Goal: Task Accomplishment & Management: Manage account settings

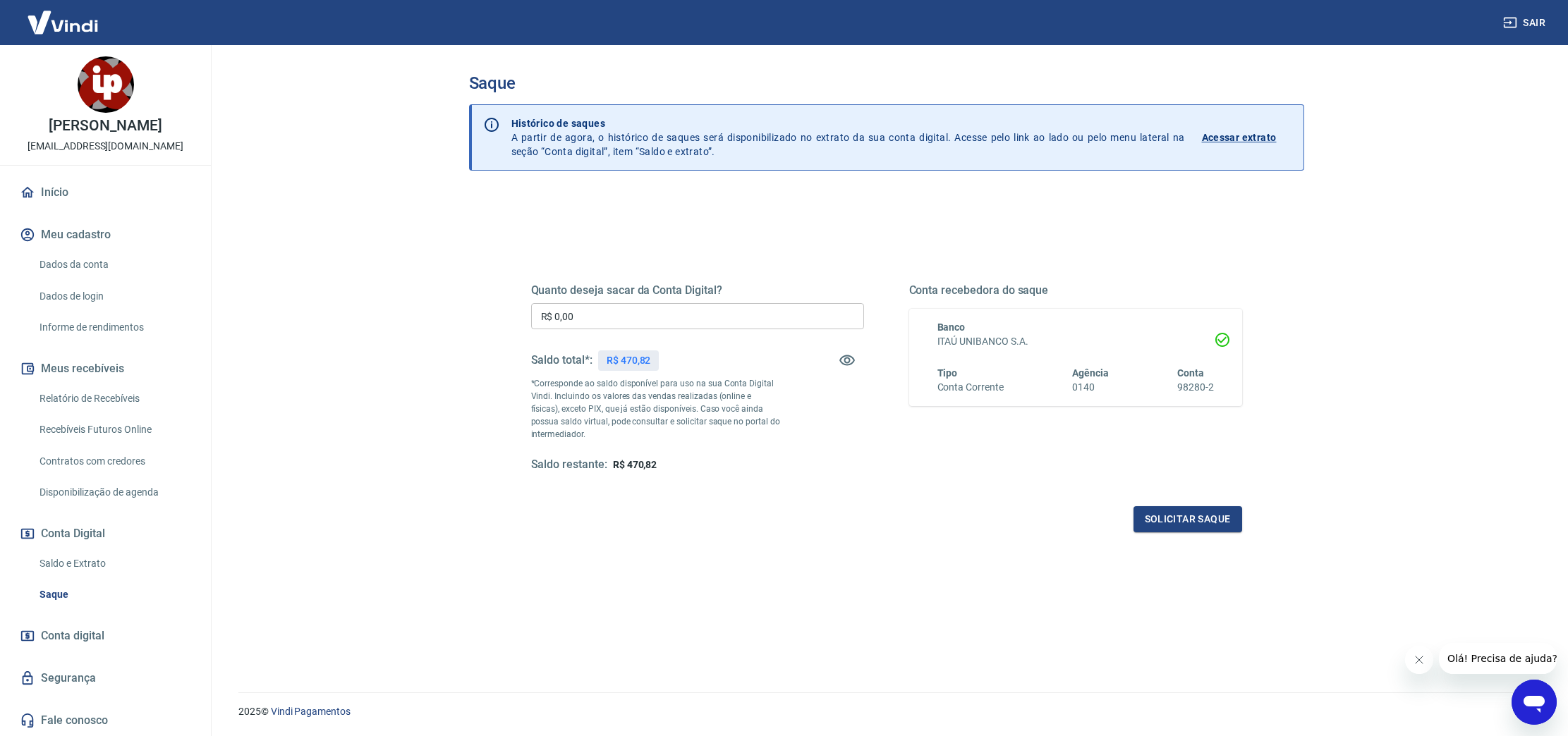
click at [638, 309] on input "R$ 0,00" at bounding box center [698, 316] width 333 height 26
type input "R$ 470,82"
click at [1200, 521] on button "Solicitar saque" at bounding box center [1187, 519] width 109 height 26
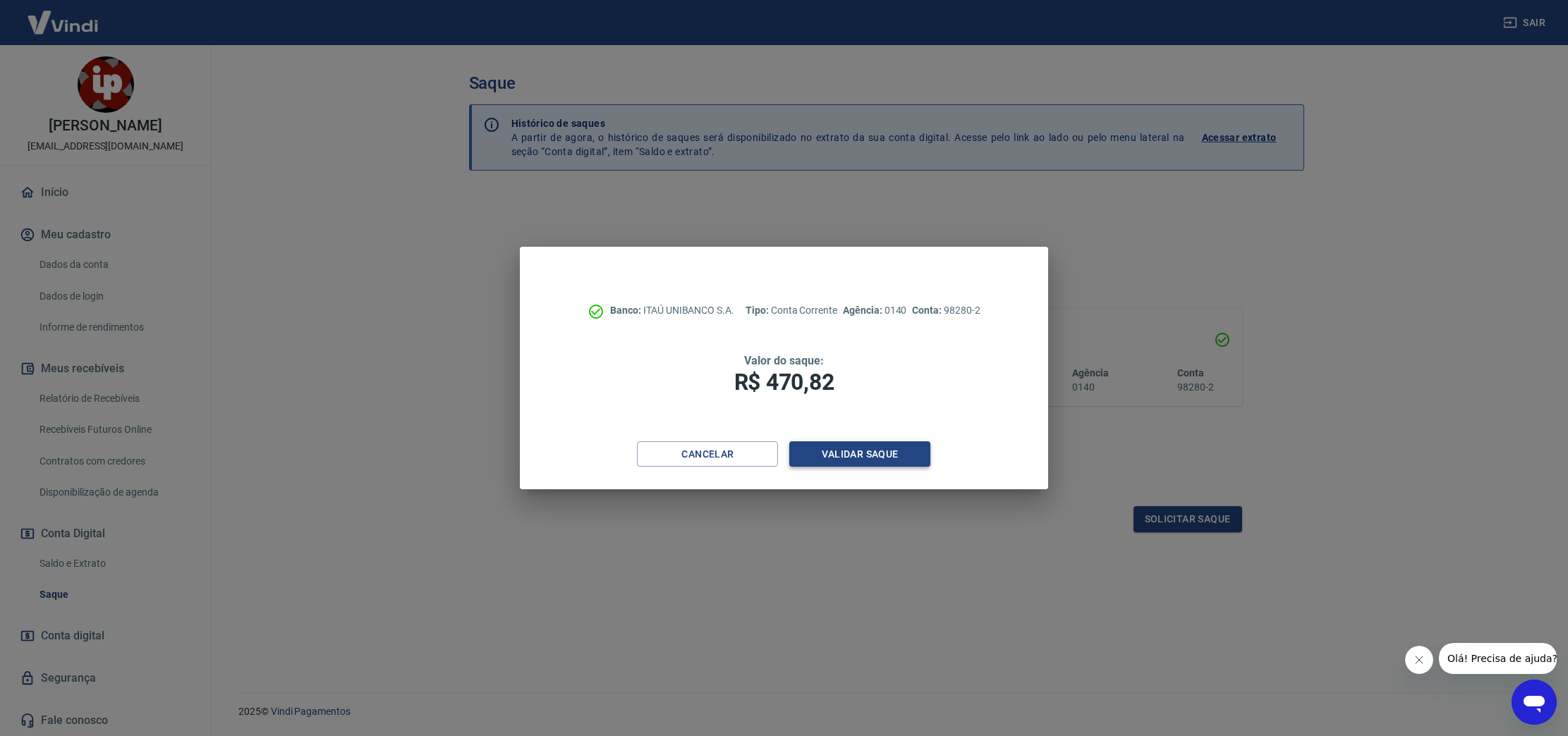
click at [860, 456] on button "Validar saque" at bounding box center [860, 454] width 141 height 26
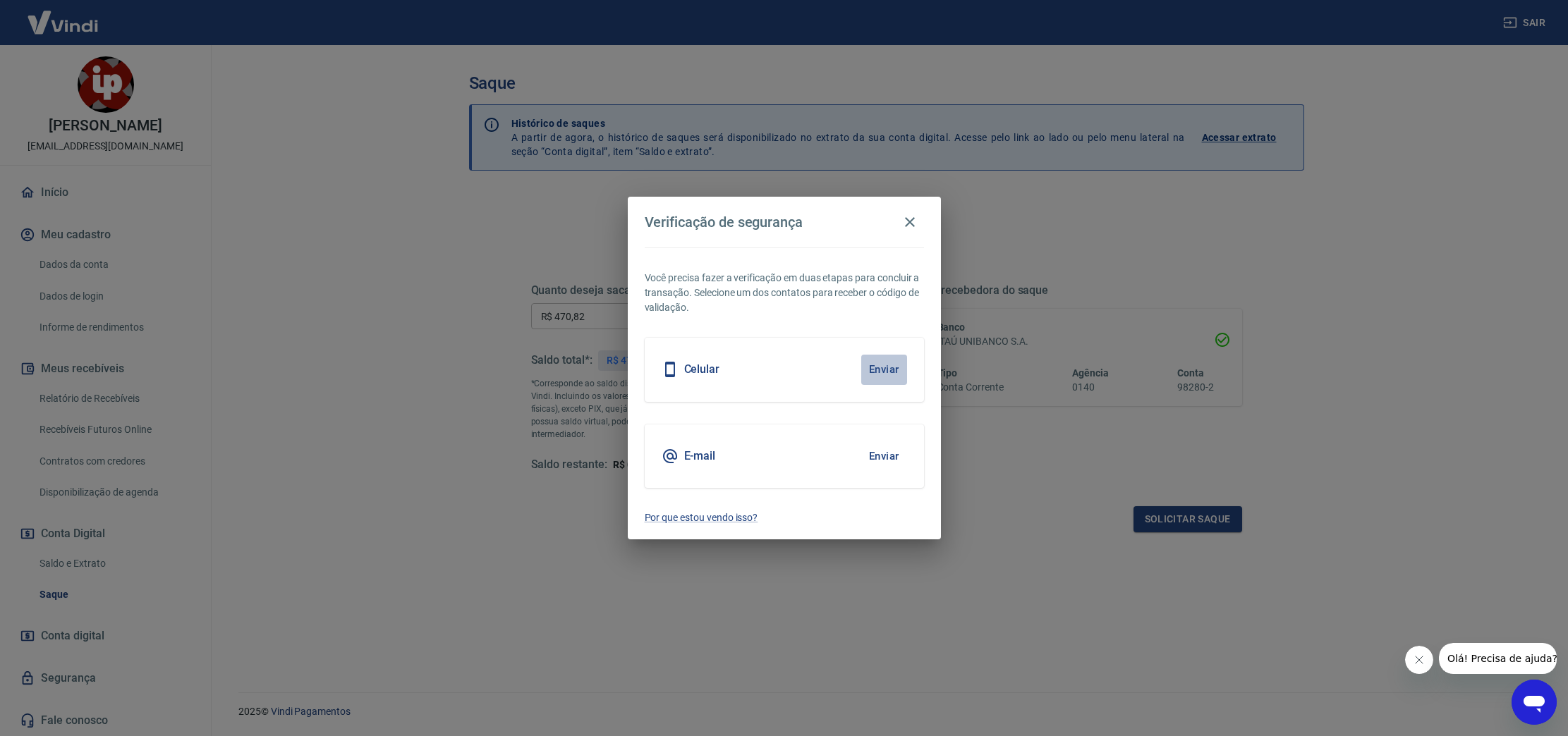
click at [877, 371] on button "Enviar" at bounding box center [884, 369] width 46 height 30
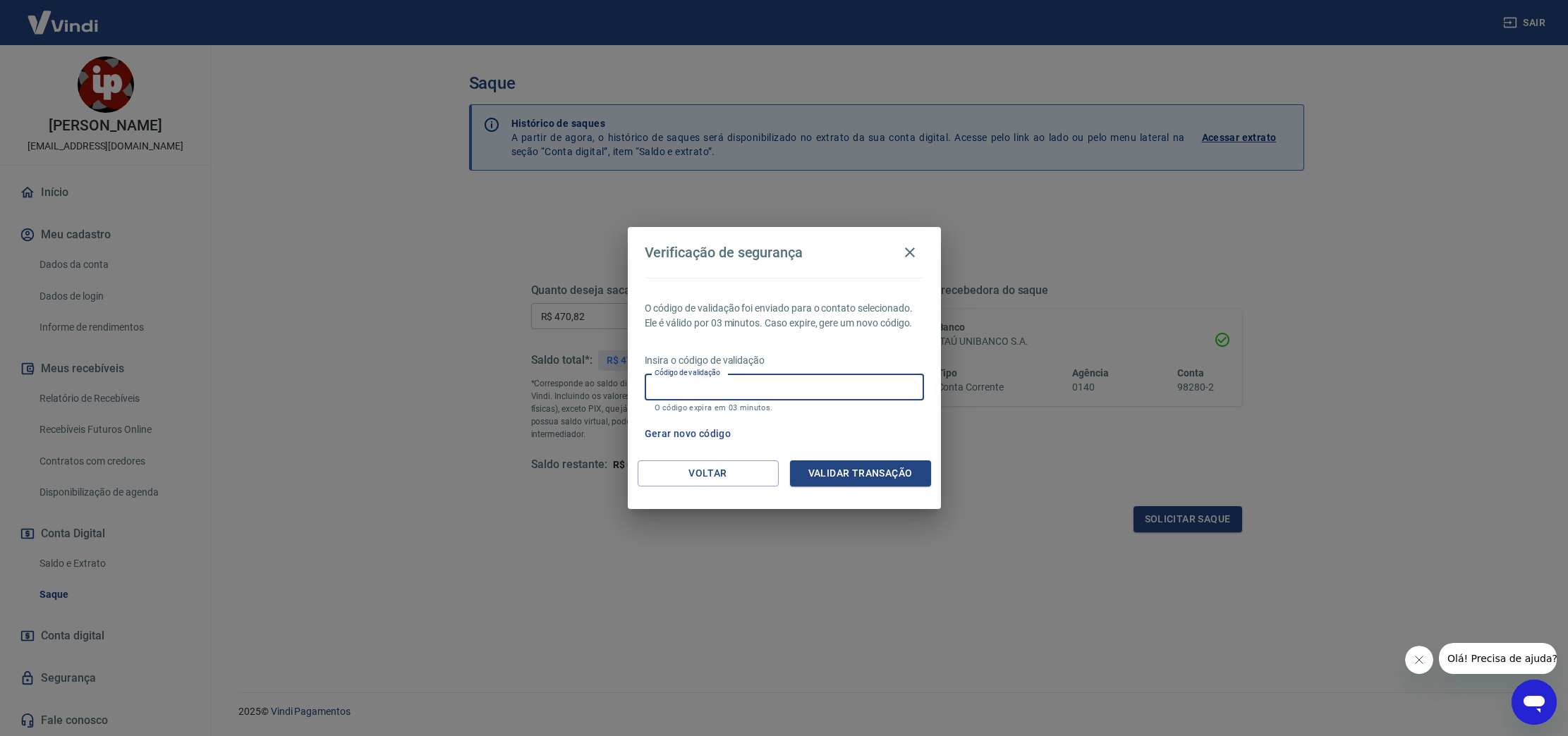
click at [869, 393] on input "Código de validação" at bounding box center [784, 386] width 279 height 26
type input "284189"
click at [885, 471] on button "Validar transação" at bounding box center [861, 474] width 141 height 26
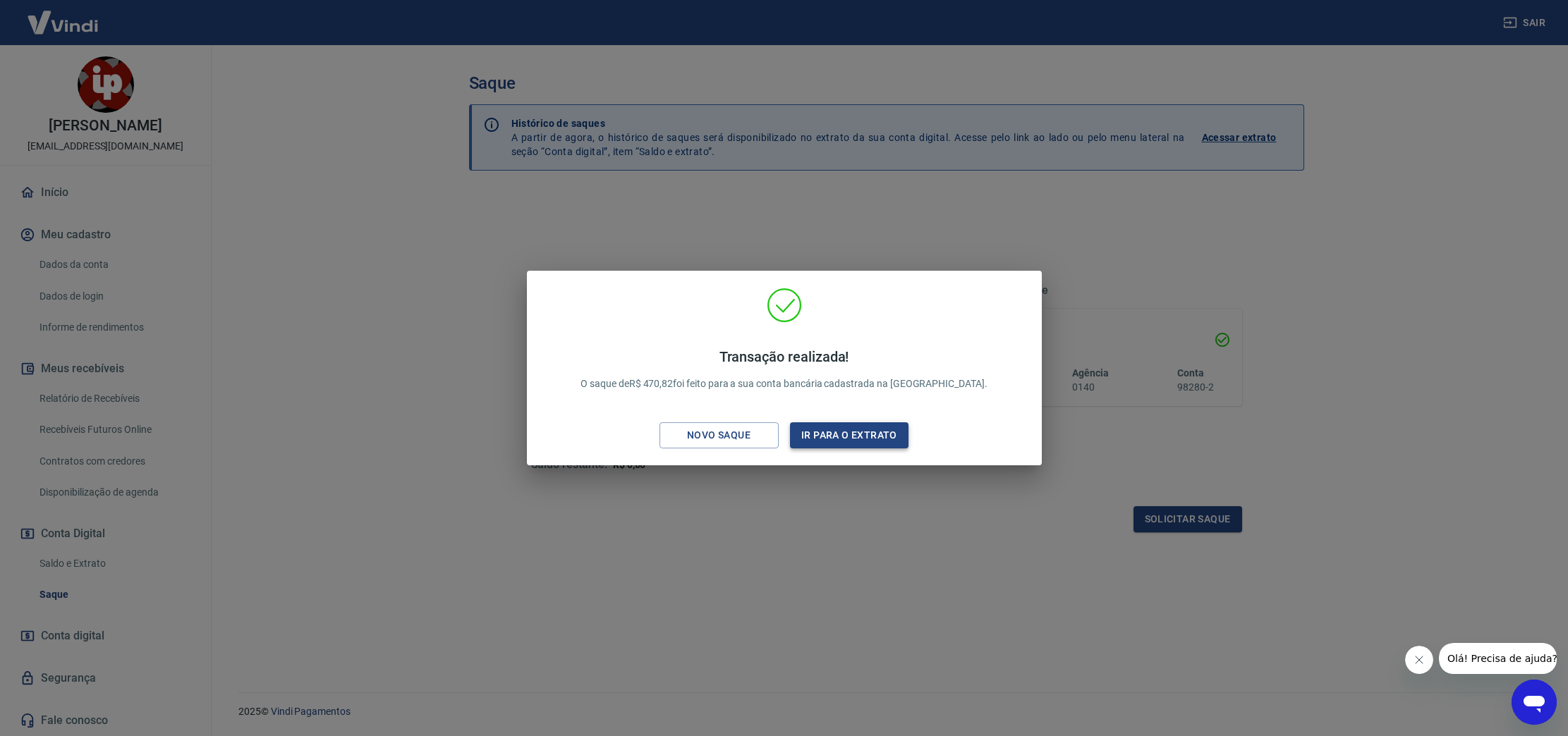
click at [876, 437] on button "Ir para o extrato" at bounding box center [849, 435] width 119 height 26
